Goal: Transaction & Acquisition: Purchase product/service

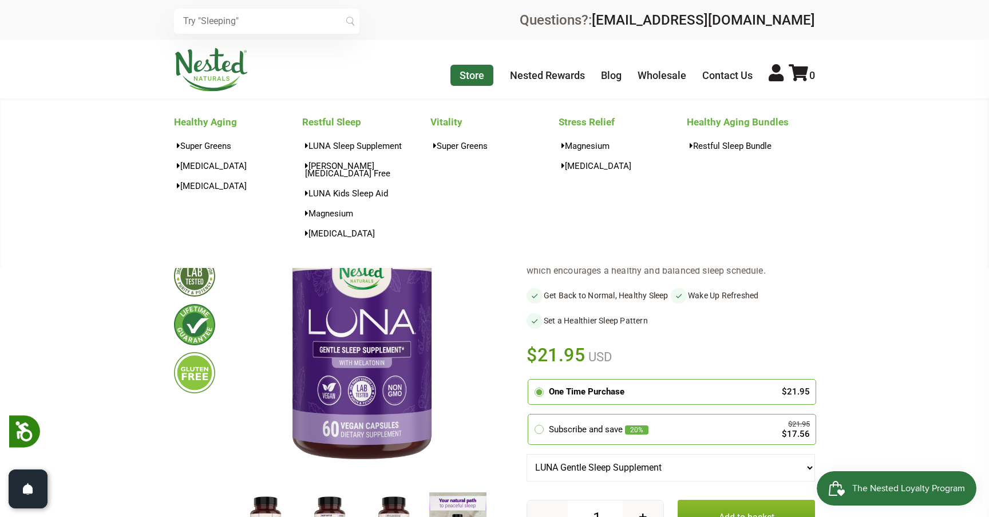
click at [466, 79] on link "Store" at bounding box center [471, 75] width 43 height 21
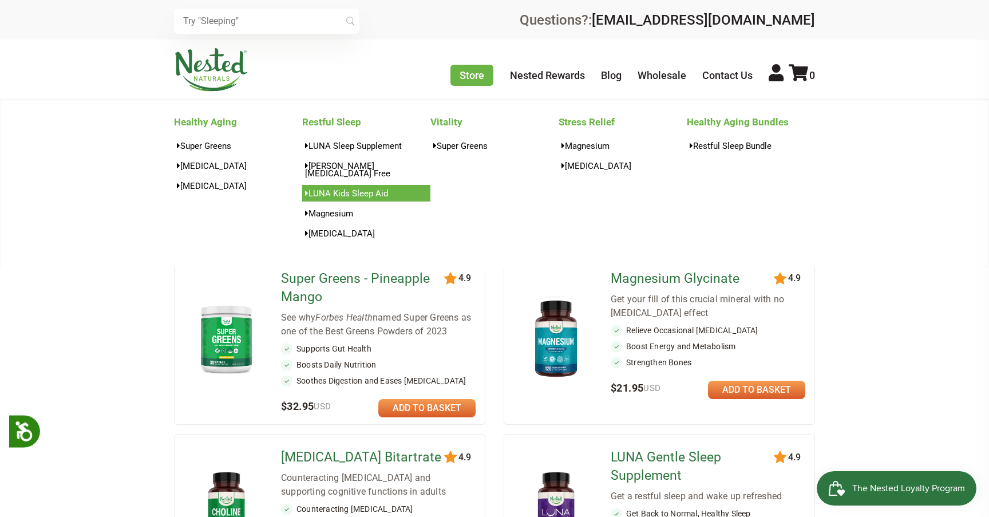
click at [342, 187] on link "LUNA Kids Sleep Aid" at bounding box center [366, 193] width 128 height 17
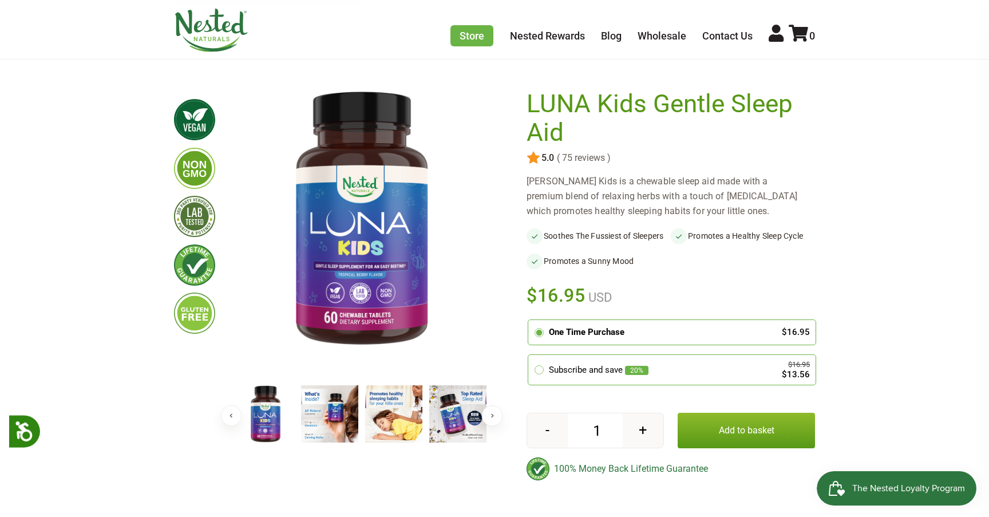
scroll to position [72, 0]
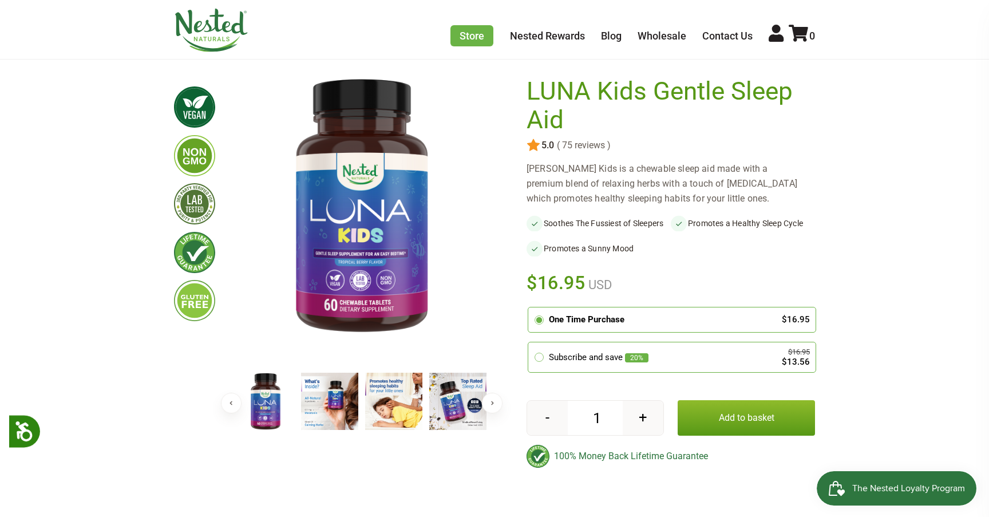
click at [734, 419] on button "Add to basket" at bounding box center [746, 417] width 137 height 35
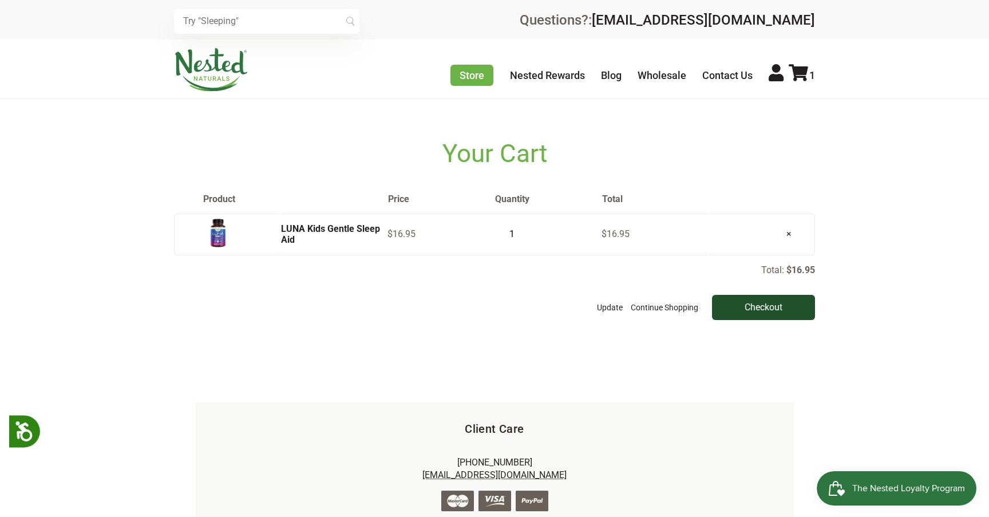
click at [779, 306] on input "Checkout" at bounding box center [763, 307] width 103 height 25
